Goal: Information Seeking & Learning: Learn about a topic

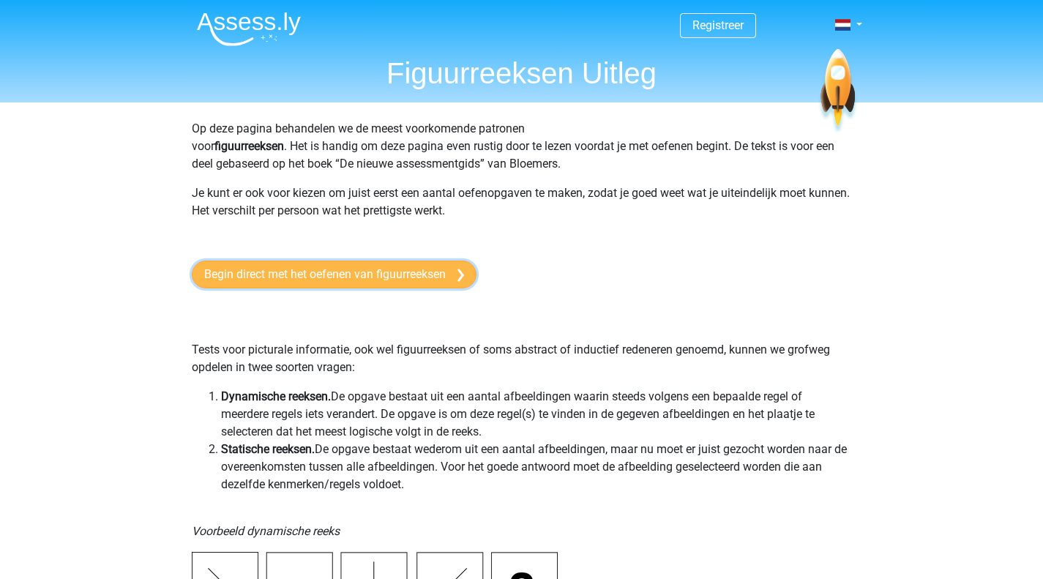
click at [401, 263] on link "Begin direct met het oefenen van figuurreeksen" at bounding box center [334, 274] width 285 height 28
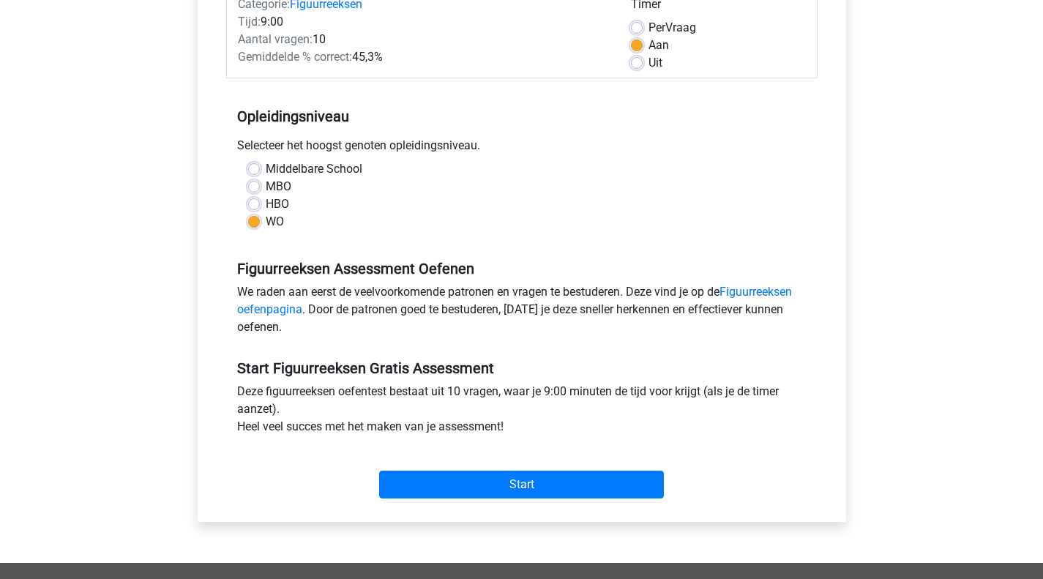
scroll to position [220, 0]
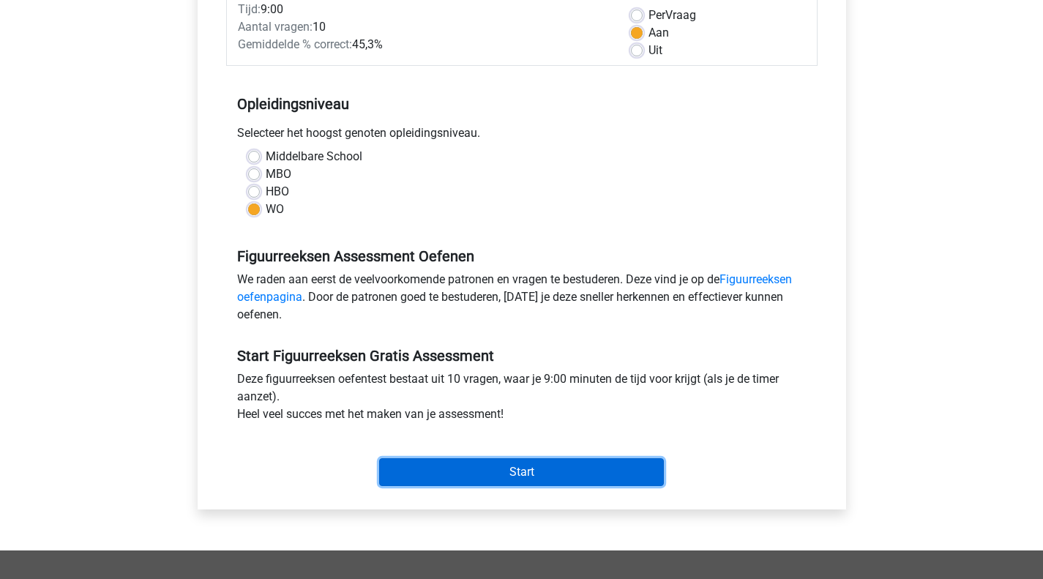
click at [533, 474] on input "Start" at bounding box center [521, 472] width 285 height 28
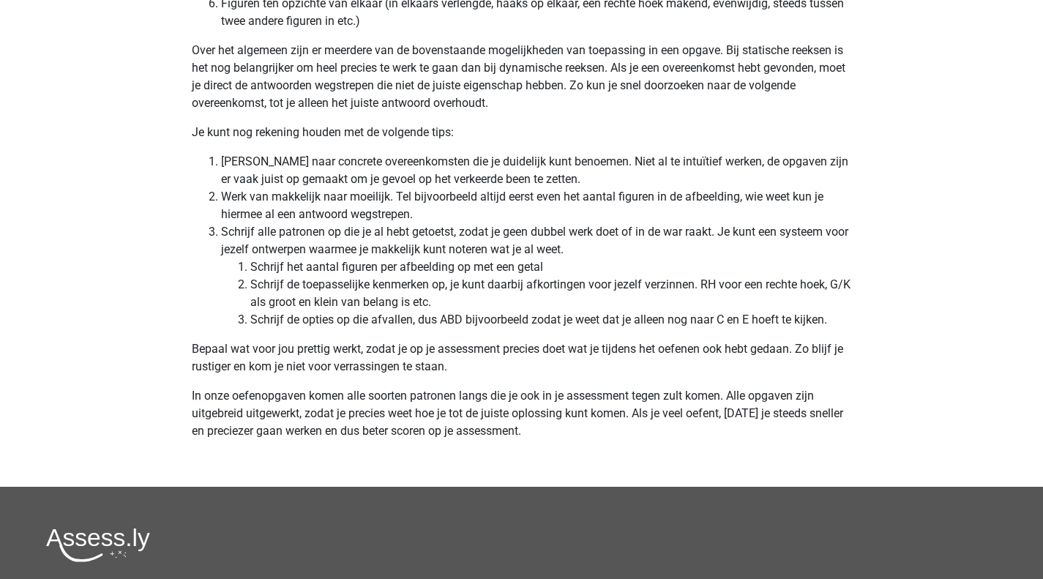
scroll to position [4611, 0]
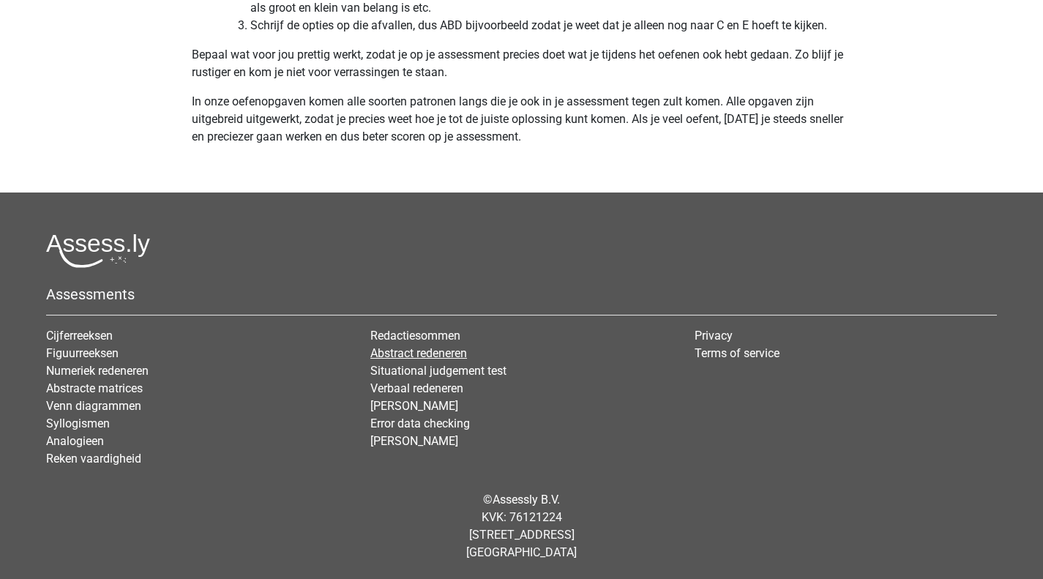
click at [420, 353] on link "Abstract redeneren" at bounding box center [418, 353] width 97 height 14
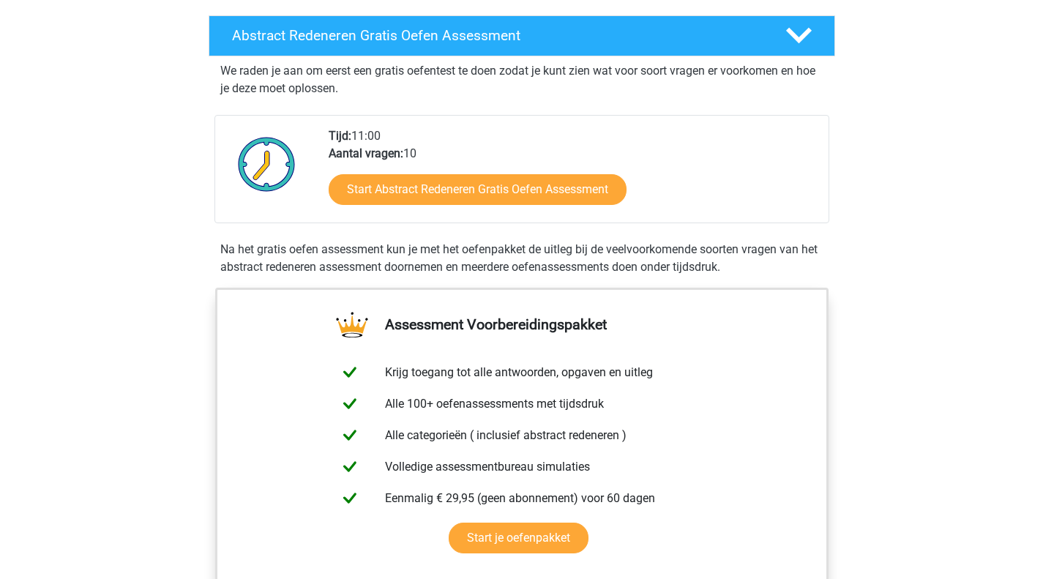
scroll to position [220, 0]
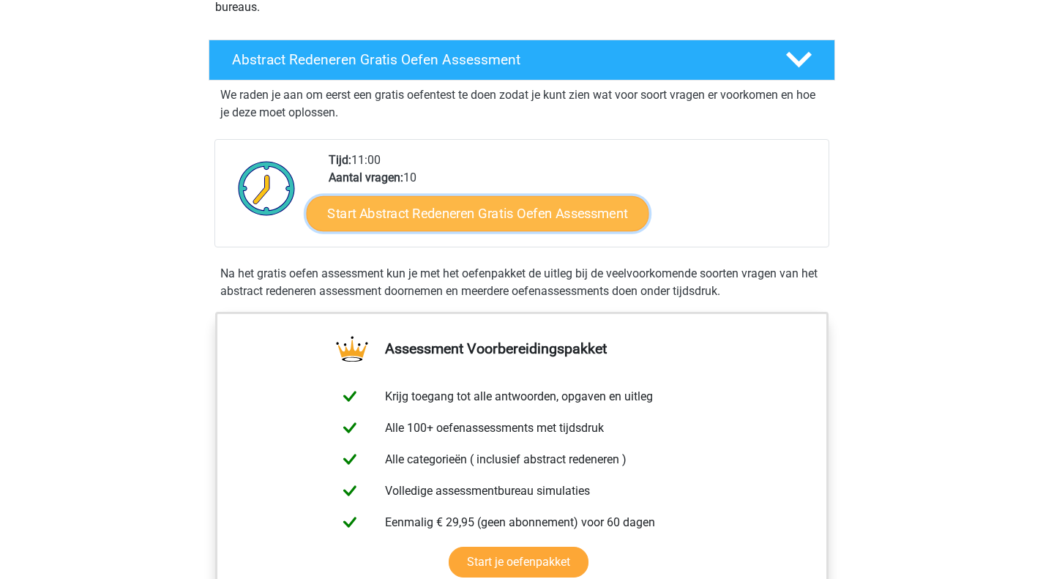
click at [440, 208] on link "Start Abstract Redeneren Gratis Oefen Assessment" at bounding box center [477, 212] width 342 height 35
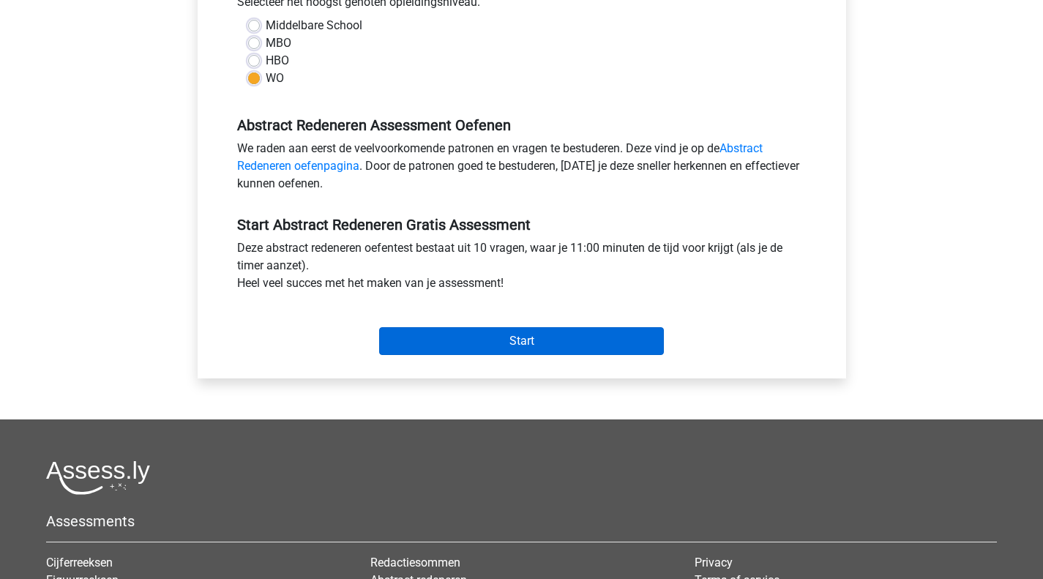
scroll to position [366, 0]
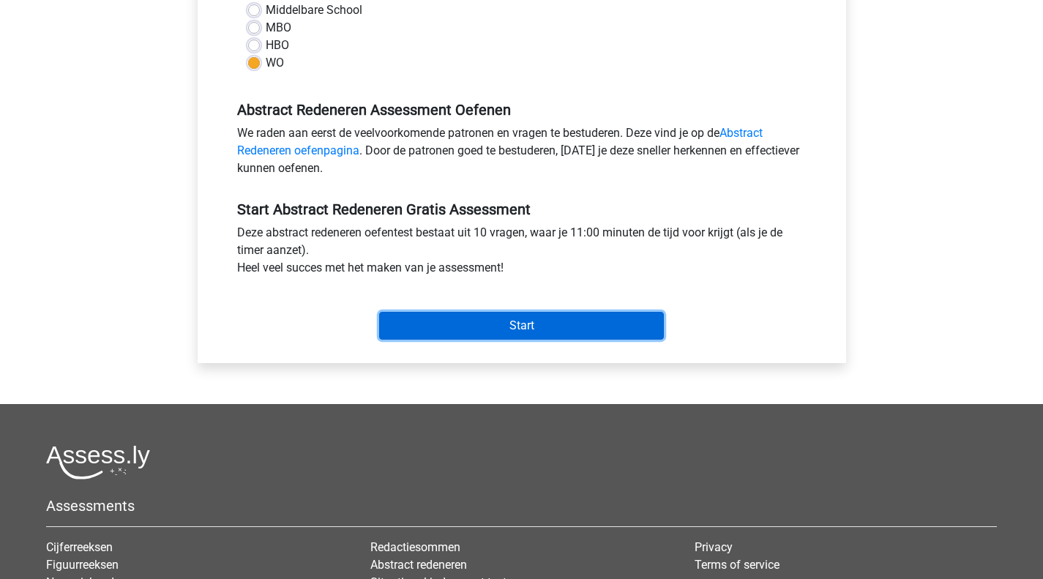
click at [481, 320] on input "Start" at bounding box center [521, 326] width 285 height 28
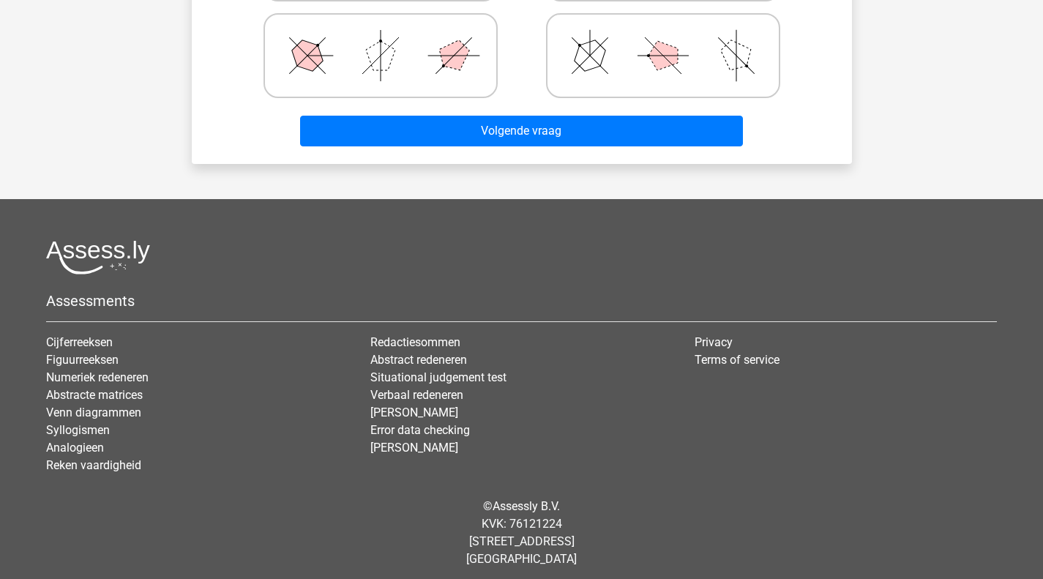
scroll to position [503, 0]
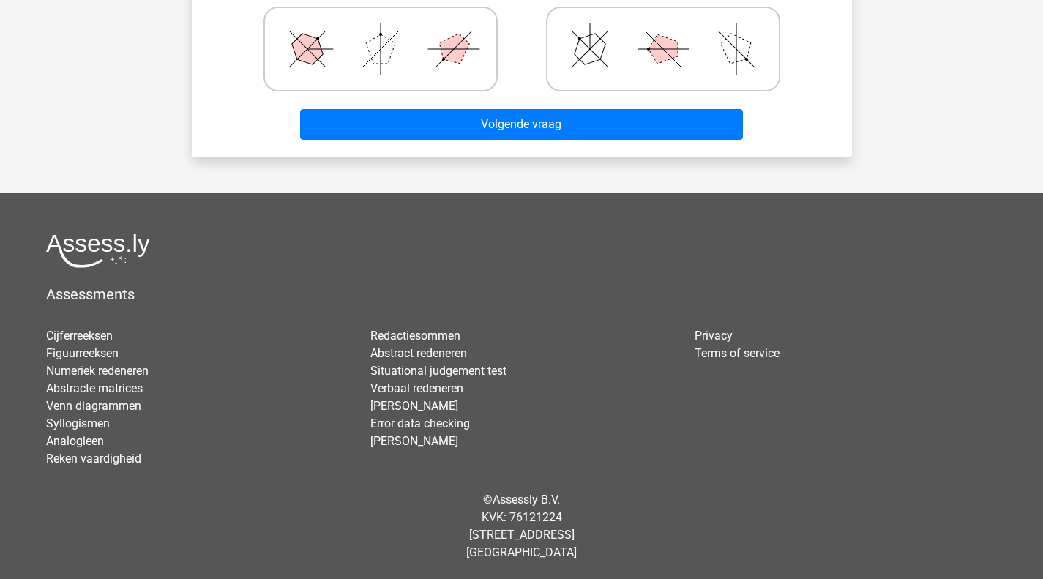
click at [119, 372] on link "Numeriek redeneren" at bounding box center [97, 371] width 102 height 14
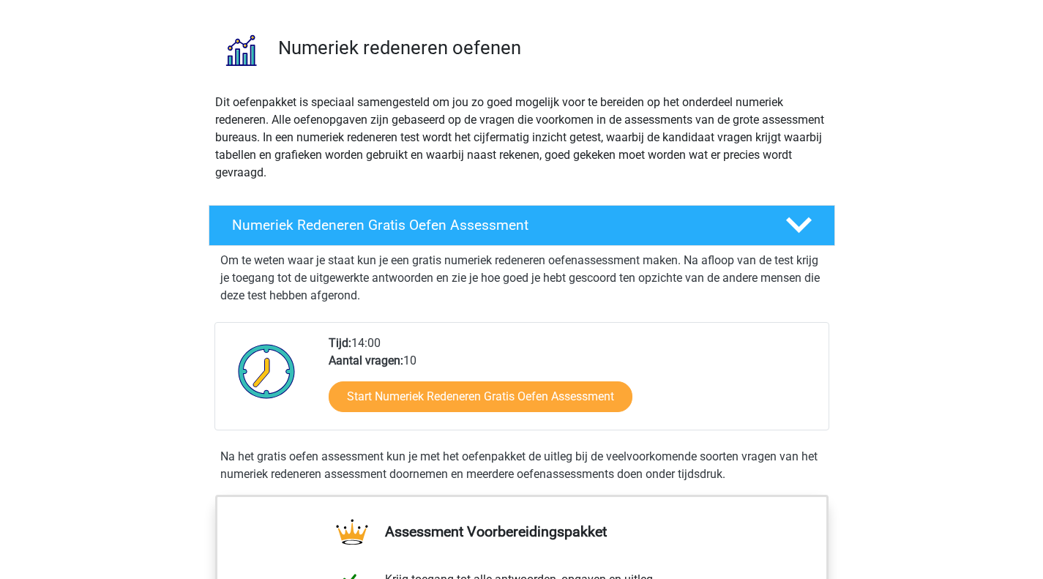
scroll to position [146, 0]
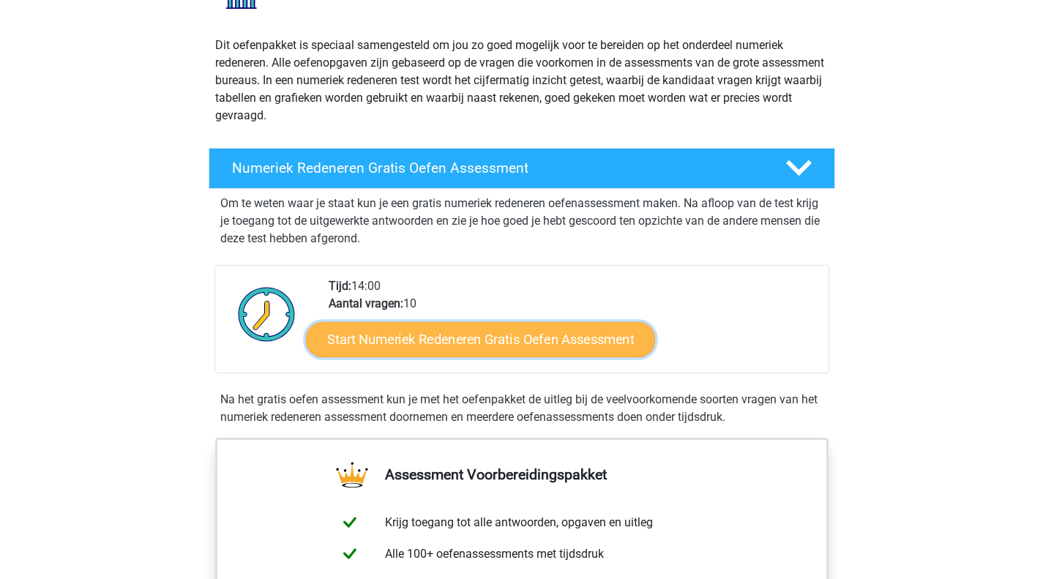
click at [398, 345] on link "Start Numeriek Redeneren Gratis Oefen Assessment" at bounding box center [480, 338] width 349 height 35
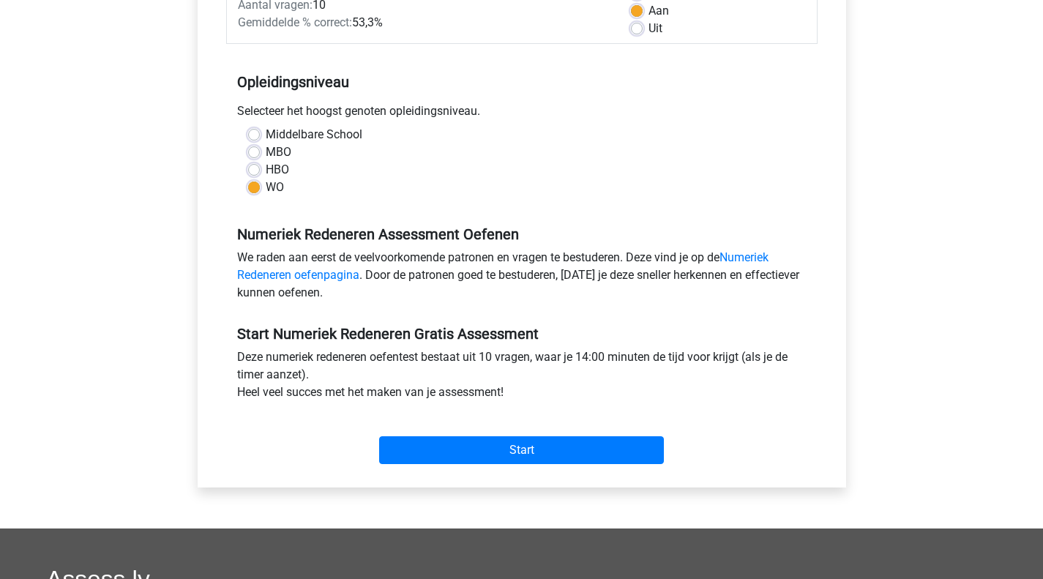
scroll to position [293, 0]
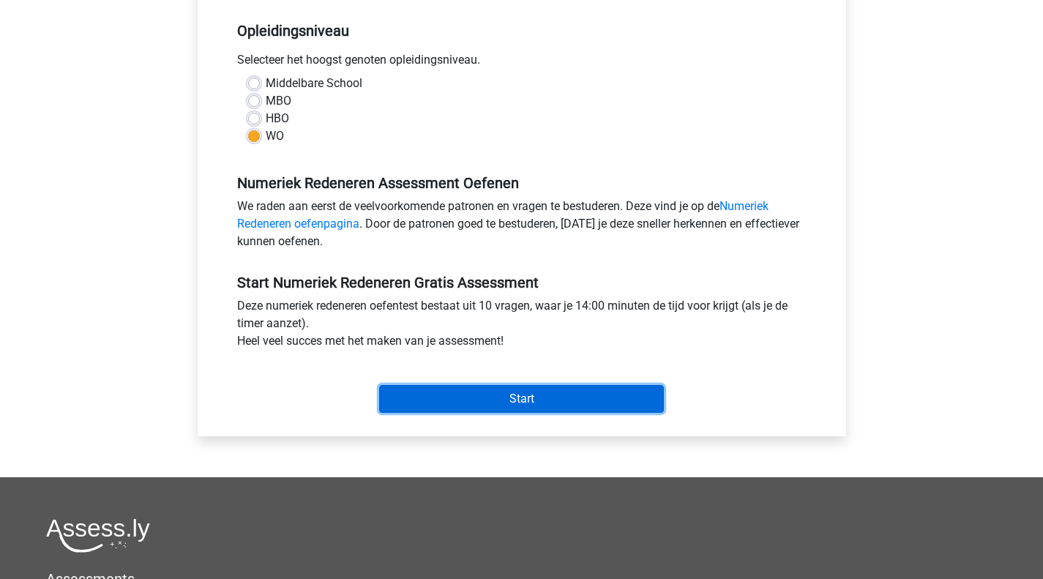
click at [479, 406] on input "Start" at bounding box center [521, 399] width 285 height 28
